Goal: Task Accomplishment & Management: Complete application form

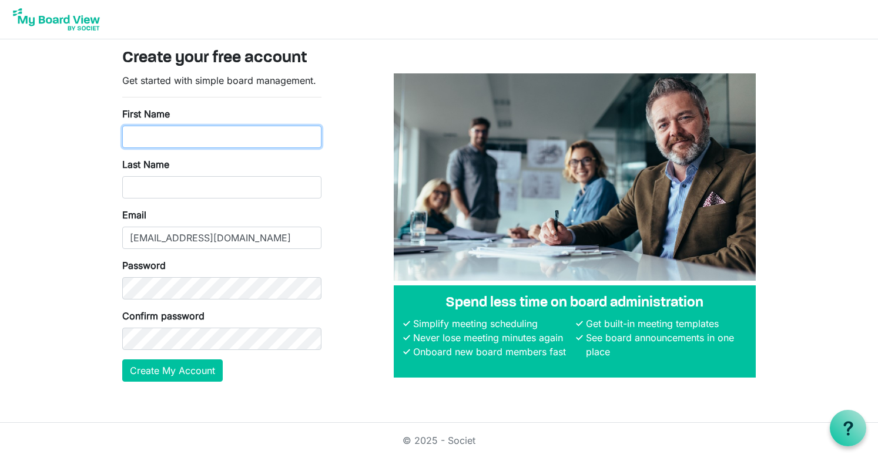
click at [189, 136] on input "First Name" at bounding box center [221, 137] width 199 height 22
type input "[PERSON_NAME]"
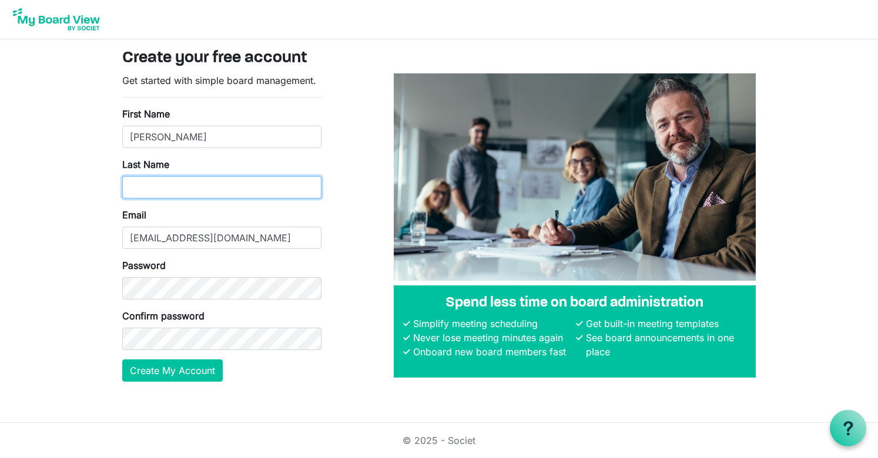
click at [231, 183] on input "Last Name" at bounding box center [221, 187] width 199 height 22
type input "[PERSON_NAME]"
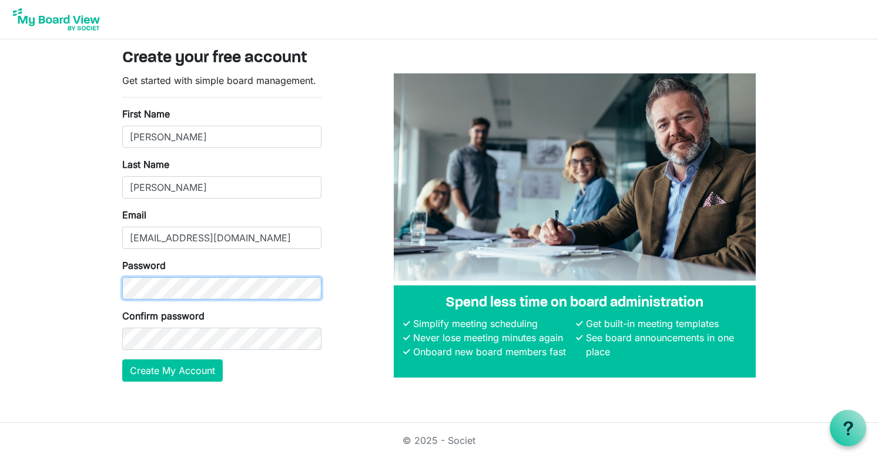
click at [122, 300] on div at bounding box center [122, 300] width 0 height 0
click at [360, 364] on div "Get started with simple board management. First Name Tom Last Name Sullivan Ema…" at bounding box center [438, 232] width 651 height 318
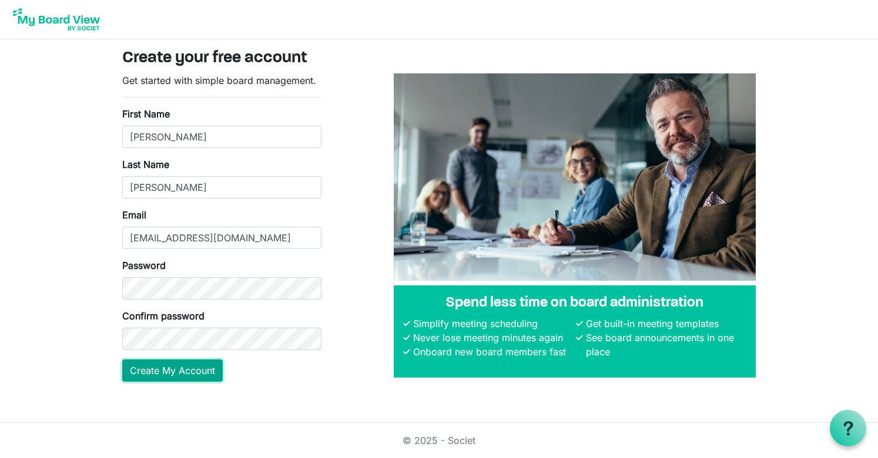
click at [191, 368] on button "Create My Account" at bounding box center [172, 370] width 100 height 22
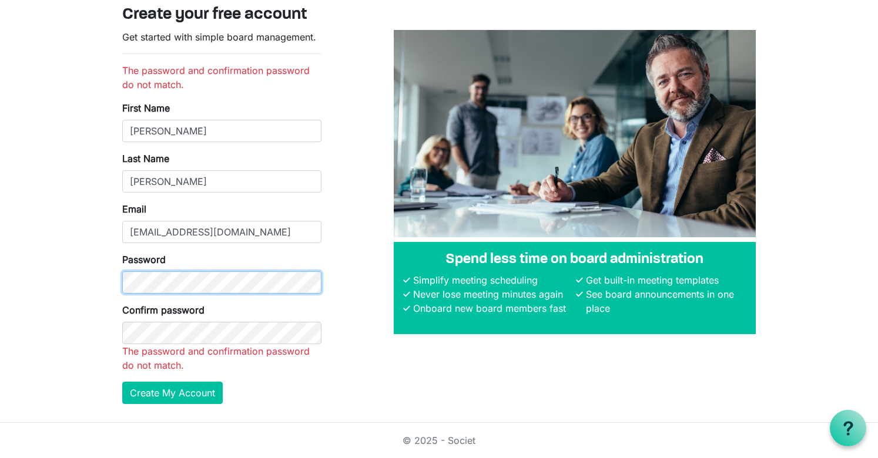
scroll to position [15, 0]
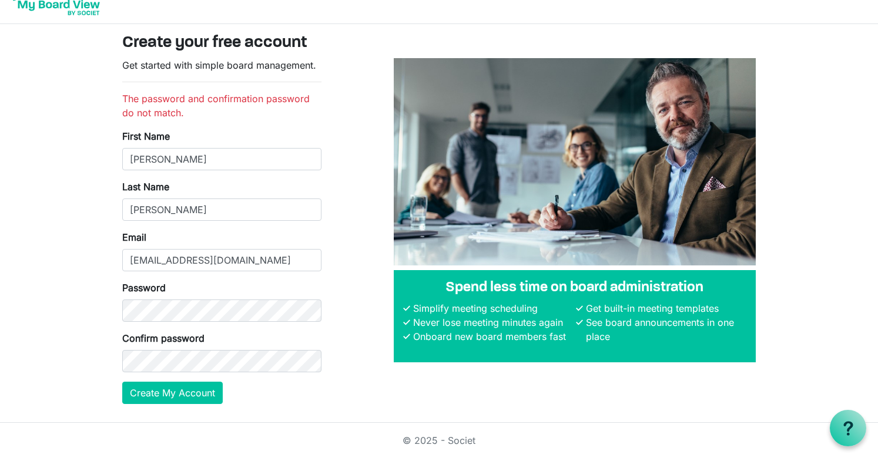
click at [357, 355] on div "Get started with simple board management. The password and confirmation passwor…" at bounding box center [438, 235] width 651 height 355
click at [122, 372] on div at bounding box center [122, 372] width 0 height 0
click at [122, 322] on div at bounding box center [122, 322] width 0 height 0
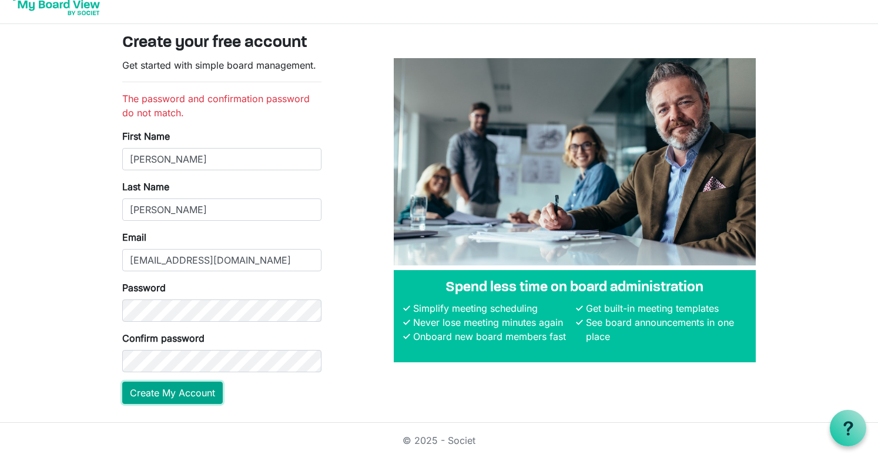
click at [189, 394] on button "Create My Account" at bounding box center [172, 393] width 100 height 22
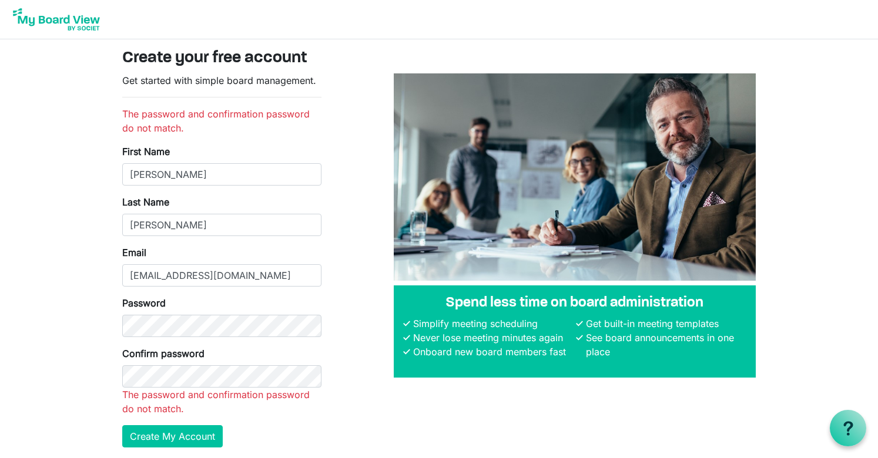
click at [85, 351] on body "Create your free account Get started with simple board management. The password…" at bounding box center [439, 233] width 878 height 466
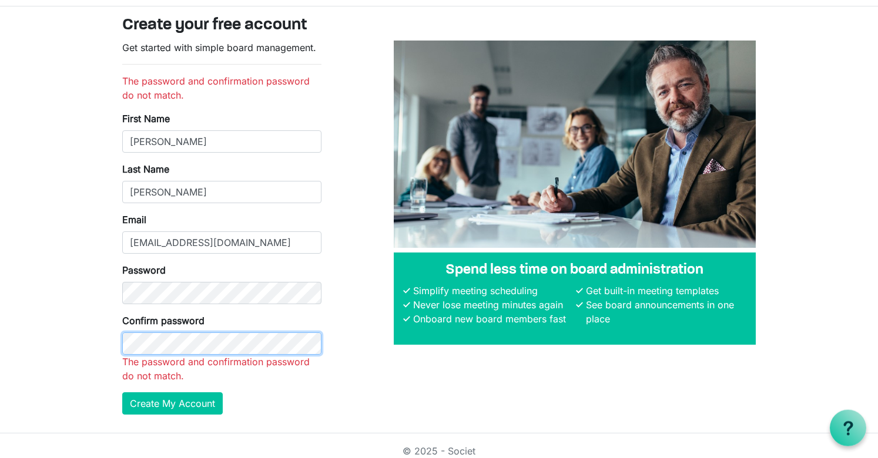
scroll to position [43, 0]
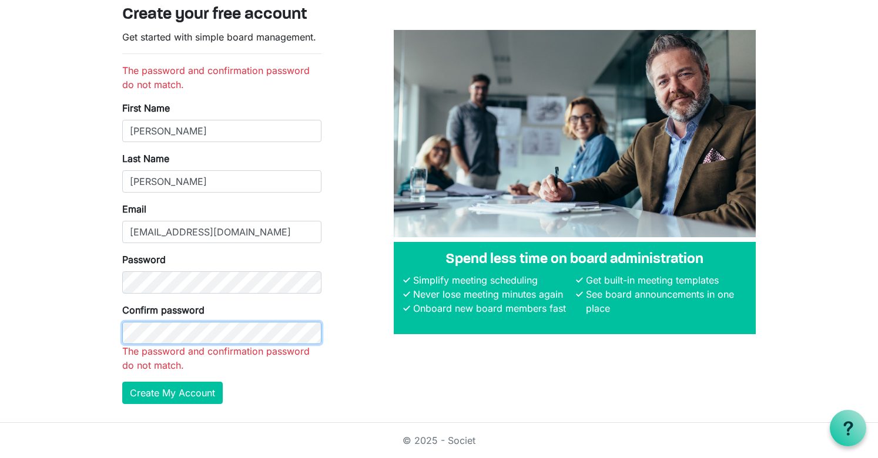
click at [122, 344] on div at bounding box center [122, 344] width 0 height 0
click at [122, 294] on div at bounding box center [122, 294] width 0 height 0
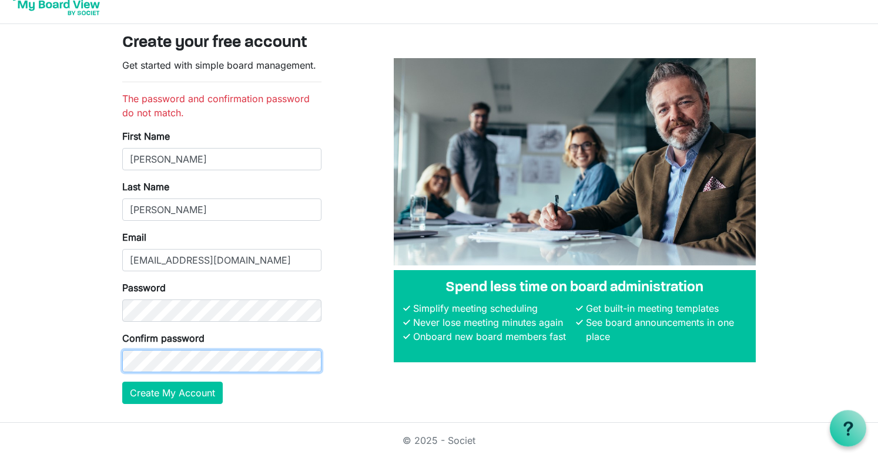
scroll to position [22, 0]
click at [122, 382] on button "Create My Account" at bounding box center [172, 393] width 100 height 22
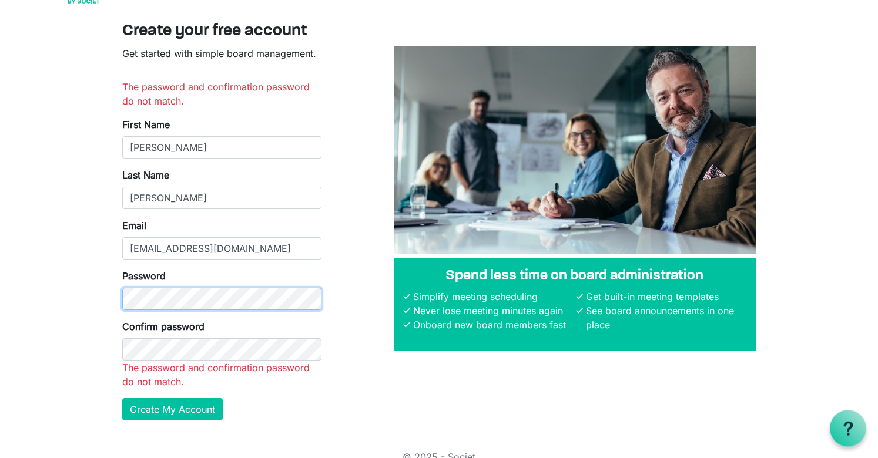
scroll to position [43, 0]
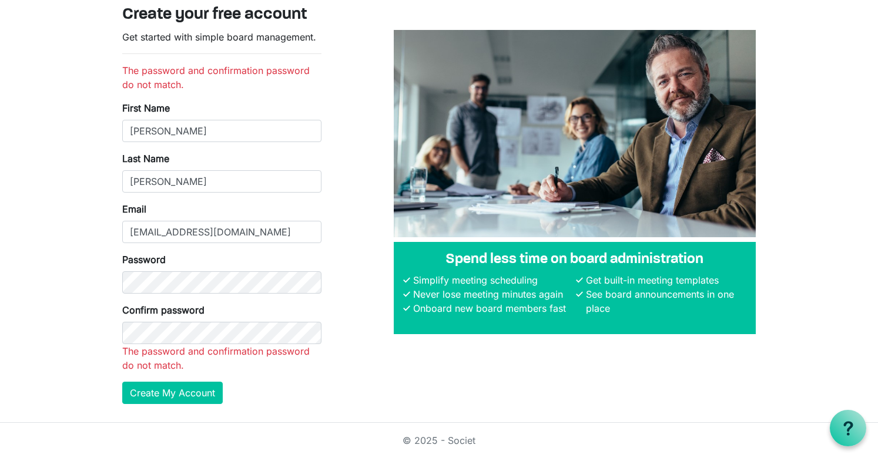
click at [371, 394] on div "Get started with simple board management. The password and confirmation passwor…" at bounding box center [438, 222] width 651 height 384
click at [122, 382] on button "Create My Account" at bounding box center [172, 393] width 100 height 22
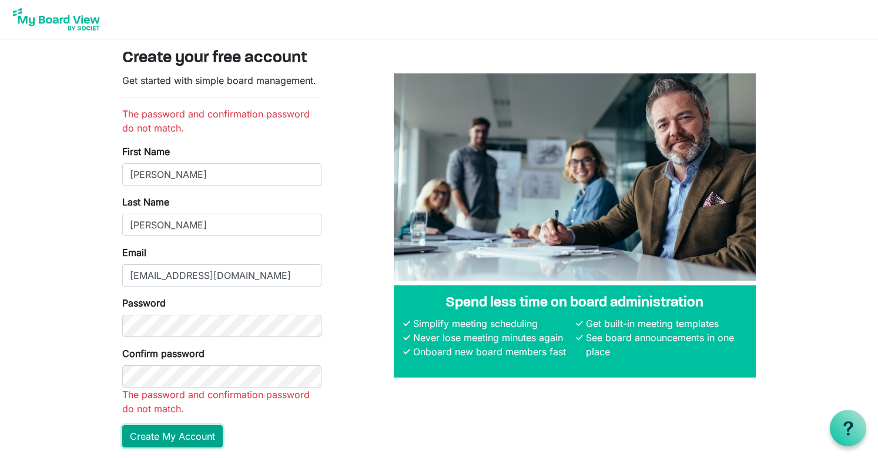
click at [194, 438] on button "Create My Account" at bounding box center [172, 436] width 100 height 22
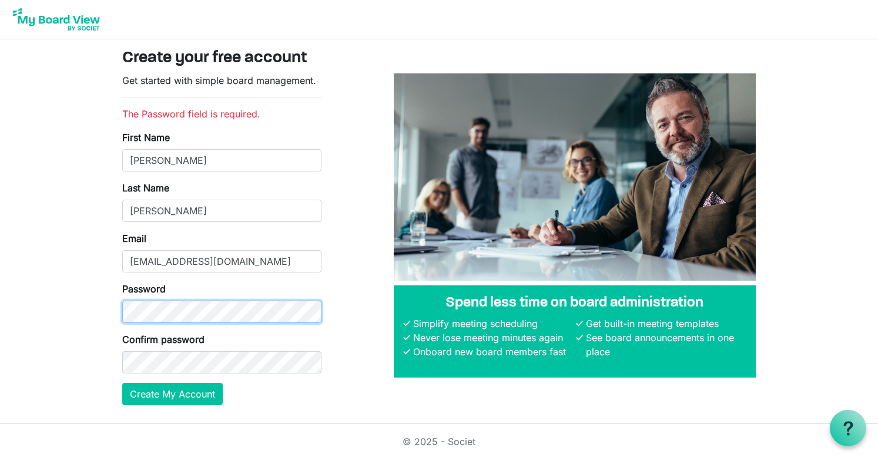
scroll to position [1, 0]
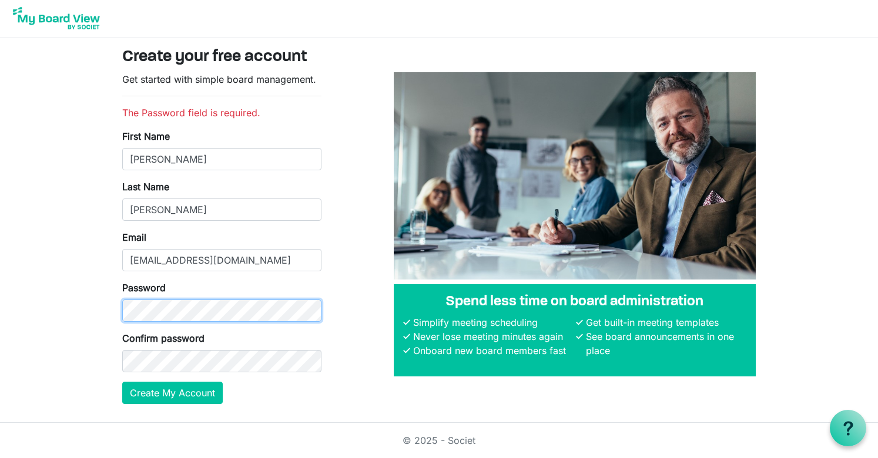
click at [122, 382] on button "Create My Account" at bounding box center [172, 393] width 100 height 22
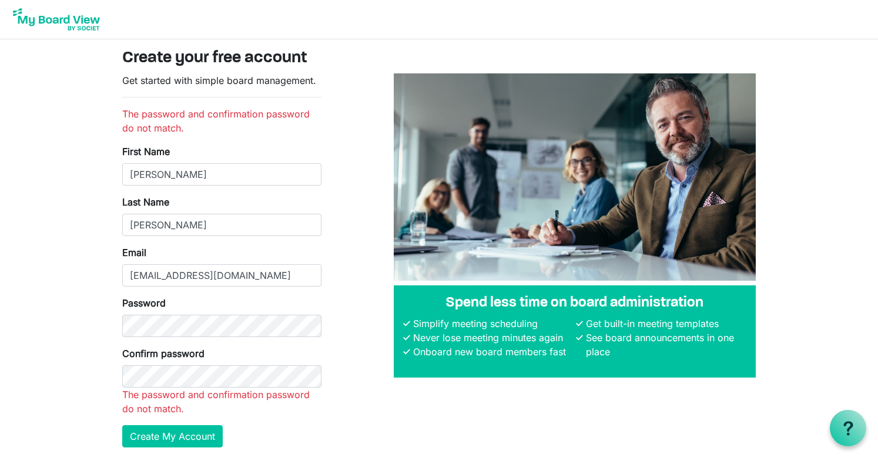
click at [361, 405] on div "Get started with simple board management. The password and confirmation passwor…" at bounding box center [438, 265] width 651 height 384
click at [390, 395] on div "Spend less time on board administration Simplify meeting scheduling Never lose …" at bounding box center [574, 265] width 379 height 384
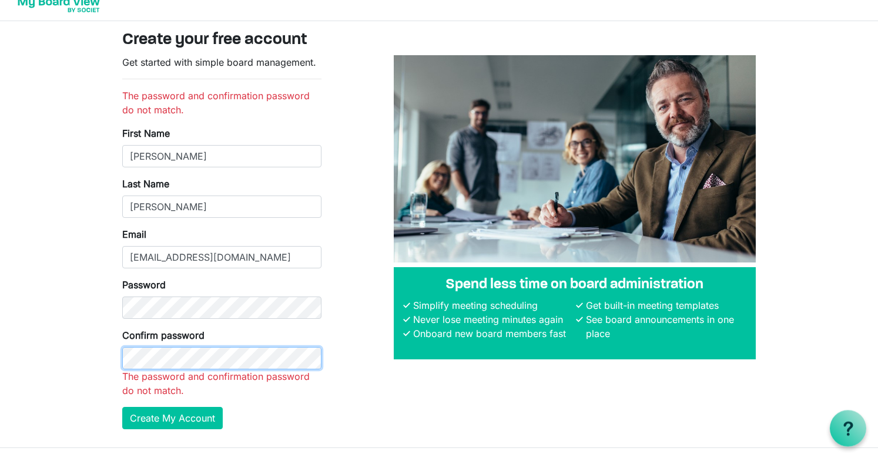
scroll to position [43, 0]
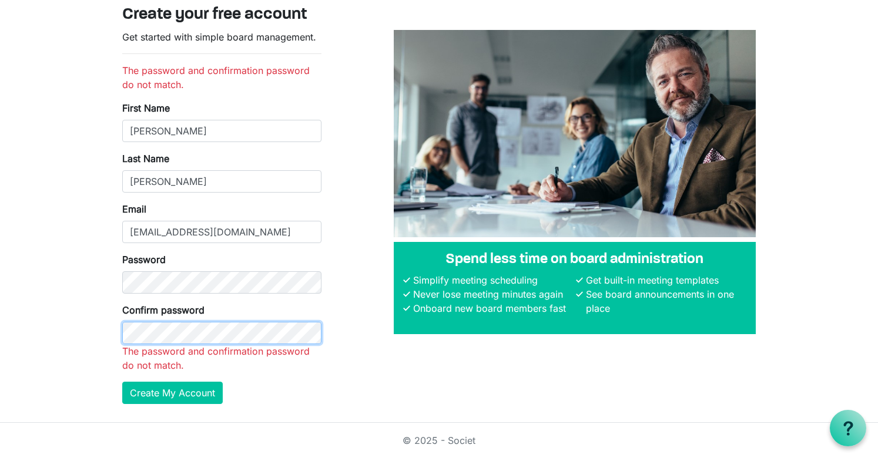
click at [122, 382] on button "Create My Account" at bounding box center [172, 393] width 100 height 22
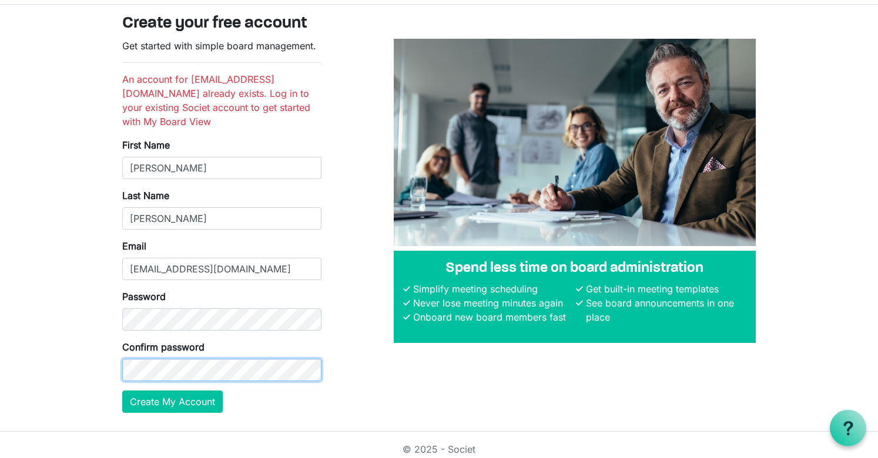
scroll to position [36, 0]
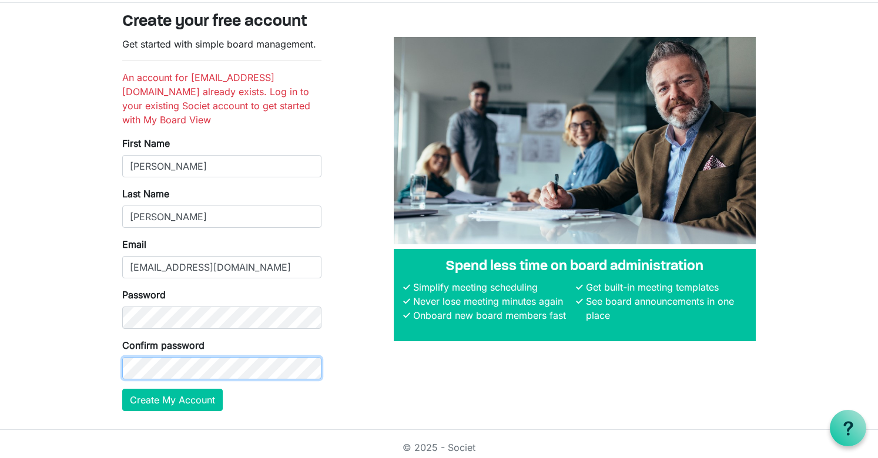
click at [122, 389] on button "Create My Account" at bounding box center [172, 400] width 100 height 22
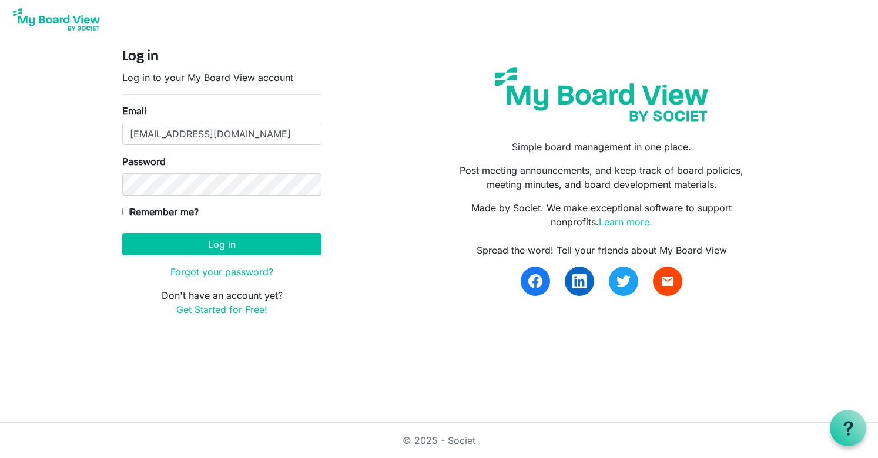
click at [127, 213] on input "Remember me?" at bounding box center [126, 212] width 8 height 8
checkbox input "true"
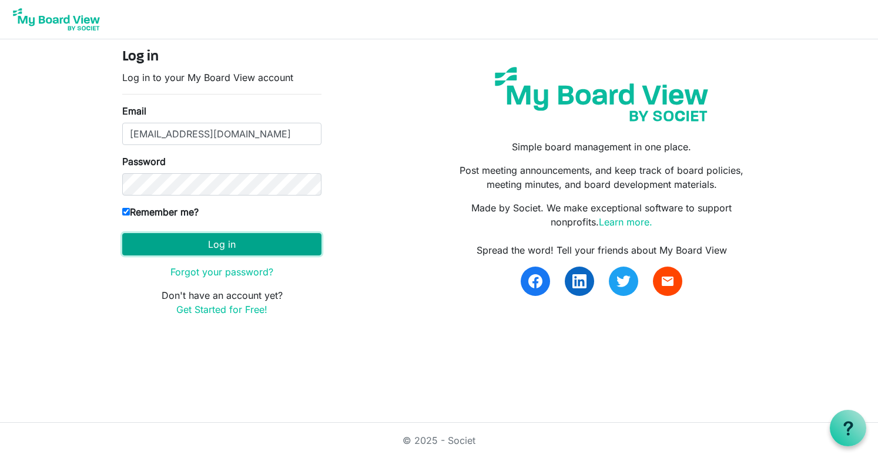
click at [216, 244] on button "Log in" at bounding box center [221, 244] width 199 height 22
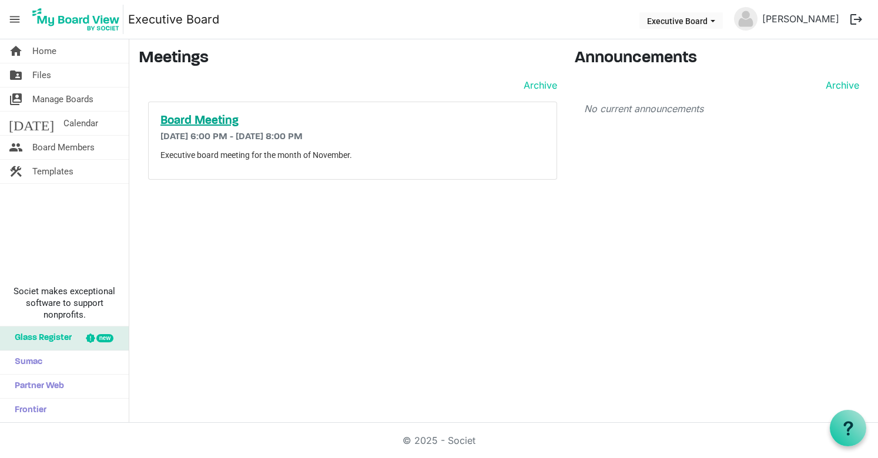
click at [209, 123] on h5 "Board Meeting" at bounding box center [352, 121] width 384 height 14
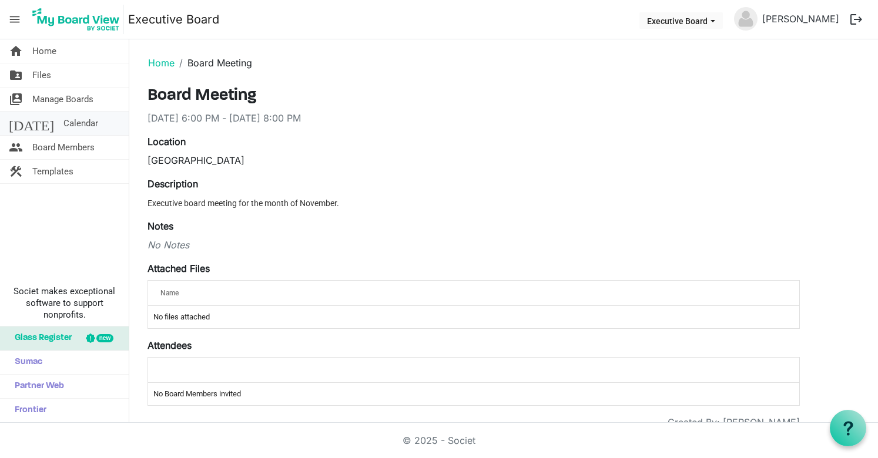
click at [63, 122] on span "Calendar" at bounding box center [80, 123] width 35 height 23
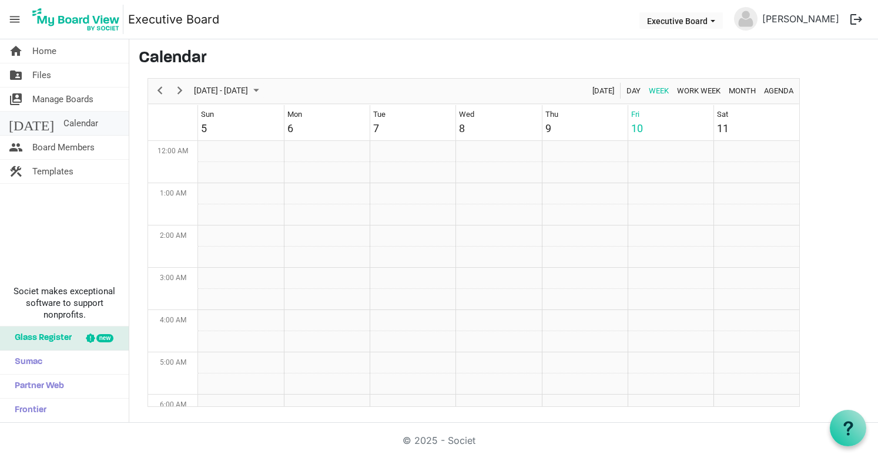
scroll to position [381, 0]
click at [45, 49] on span "Home" at bounding box center [44, 50] width 24 height 23
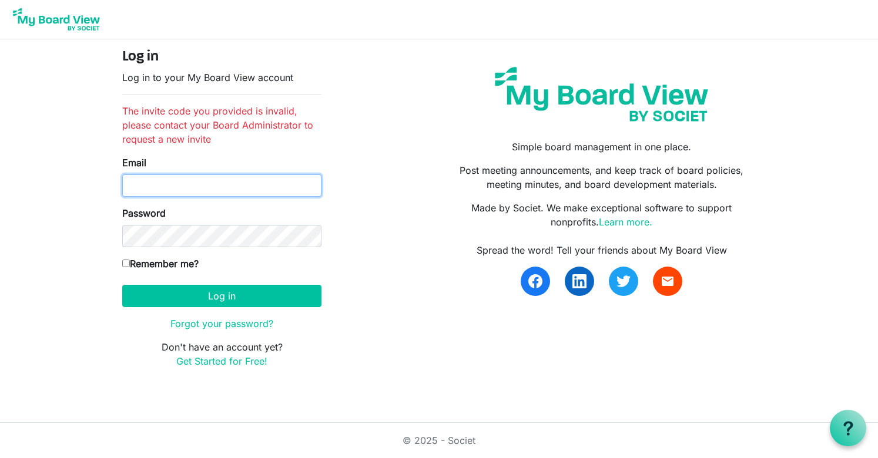
type input "[EMAIL_ADDRESS][DOMAIN_NAME]"
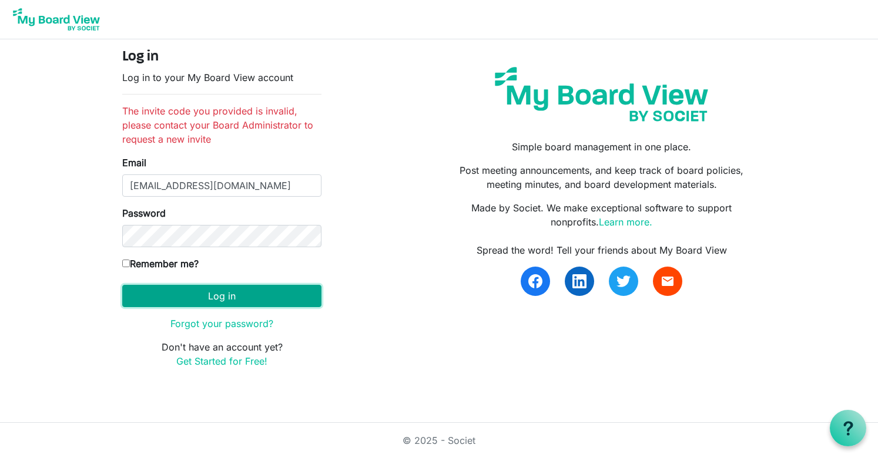
click at [228, 298] on button "Log in" at bounding box center [221, 296] width 199 height 22
click at [110, 342] on div "Log in Log in to your My Board View account The invite code you provided is inv…" at bounding box center [439, 213] width 670 height 348
click at [125, 264] on input "Remember me?" at bounding box center [126, 264] width 8 height 8
checkbox input "true"
click at [208, 293] on button "Log in" at bounding box center [221, 296] width 199 height 22
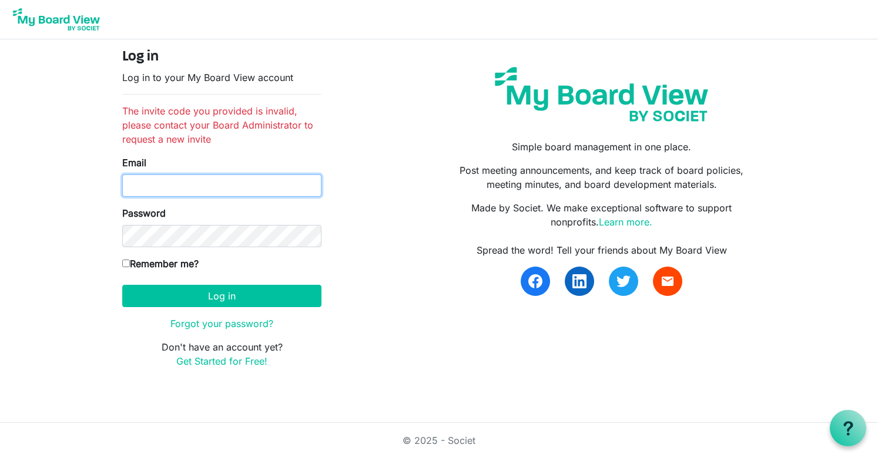
type input "[EMAIL_ADDRESS][DOMAIN_NAME]"
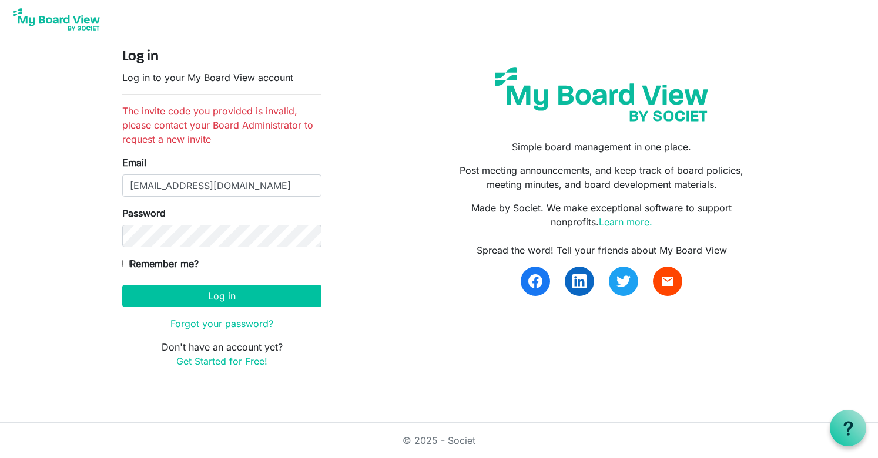
click at [429, 367] on div "Log in Log in to your My Board View account The invite code you provided is inv…" at bounding box center [438, 213] width 651 height 329
click at [203, 295] on button "Log in" at bounding box center [221, 296] width 199 height 22
click at [206, 295] on button "Log in" at bounding box center [221, 296] width 199 height 22
click at [123, 262] on input "Remember me?" at bounding box center [126, 264] width 8 height 8
checkbox input "true"
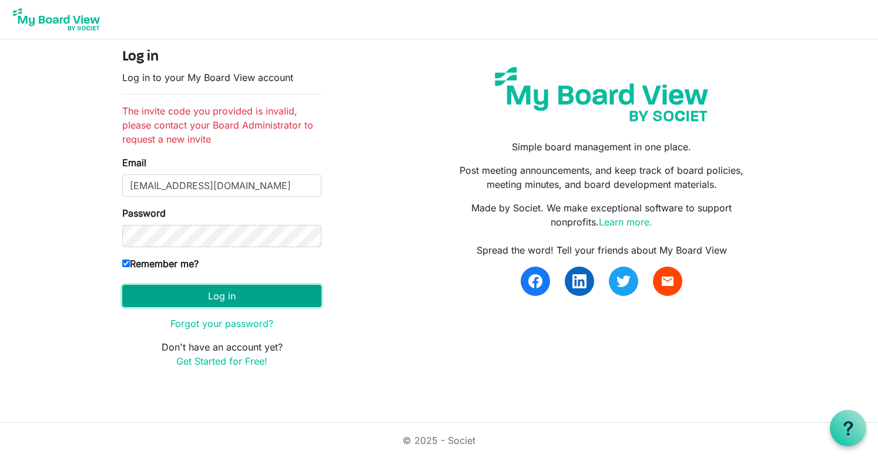
click at [216, 295] on button "Log in" at bounding box center [221, 296] width 199 height 22
